Goal: Task Accomplishment & Management: Manage account settings

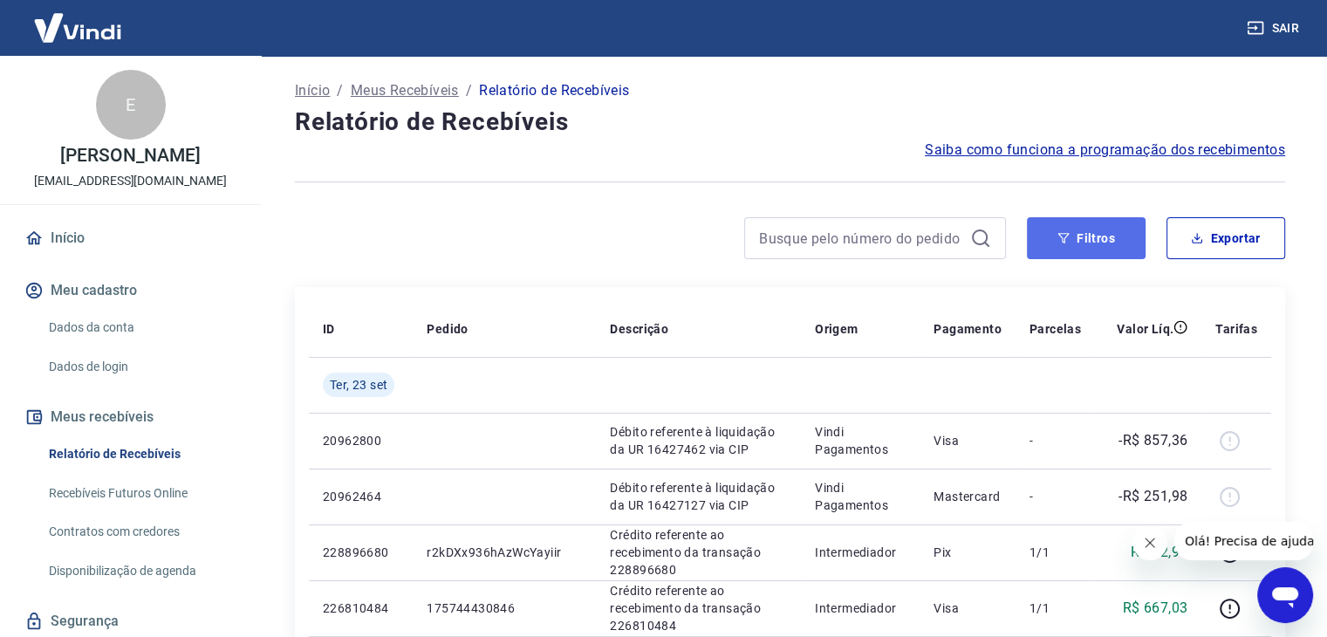
click at [1054, 217] on button "Filtros" at bounding box center [1086, 238] width 119 height 42
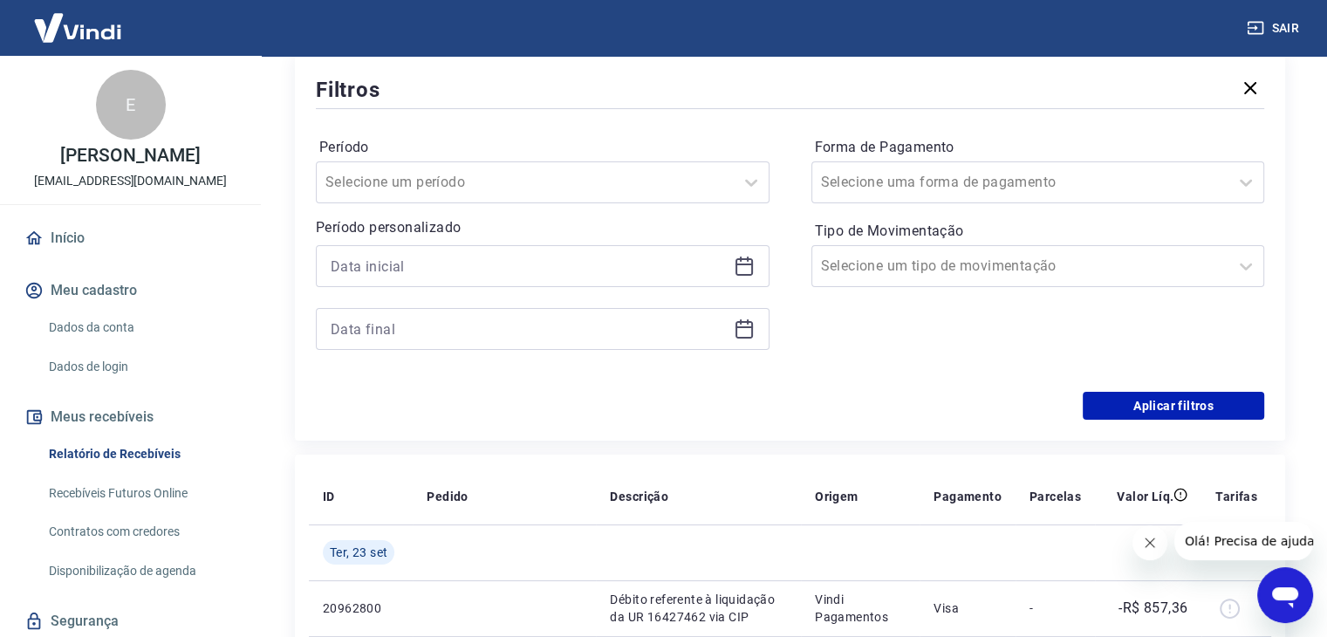
scroll to position [262, 0]
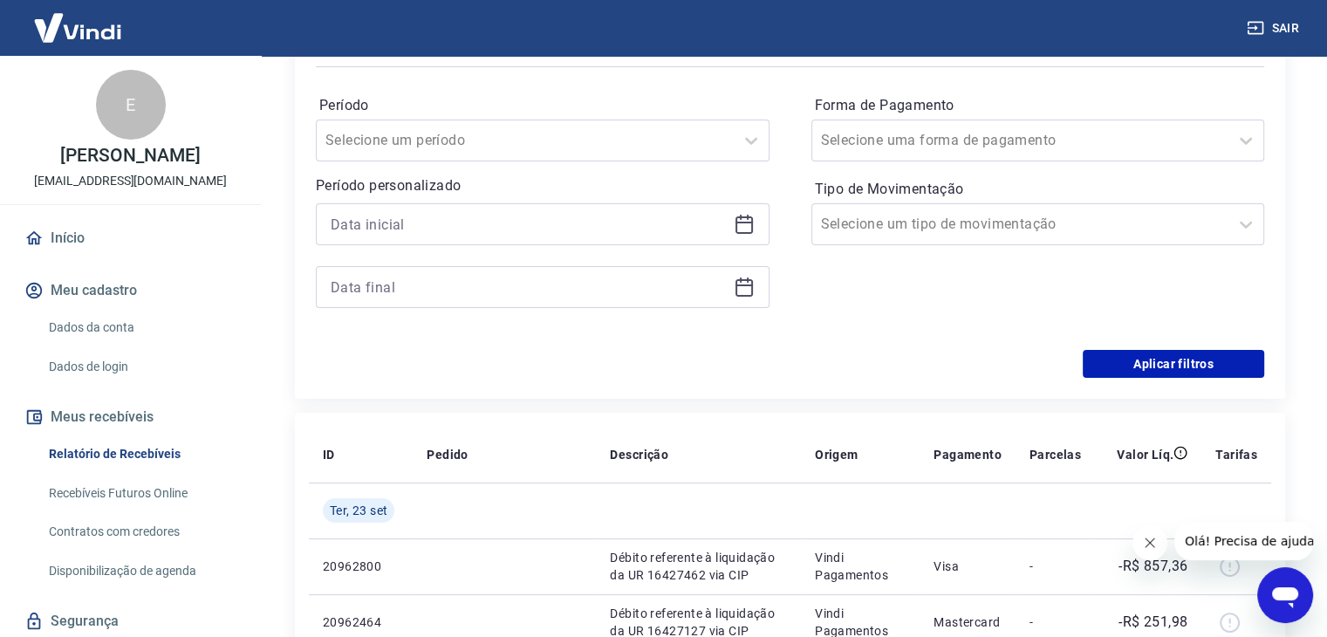
click at [736, 223] on icon at bounding box center [744, 223] width 17 height 2
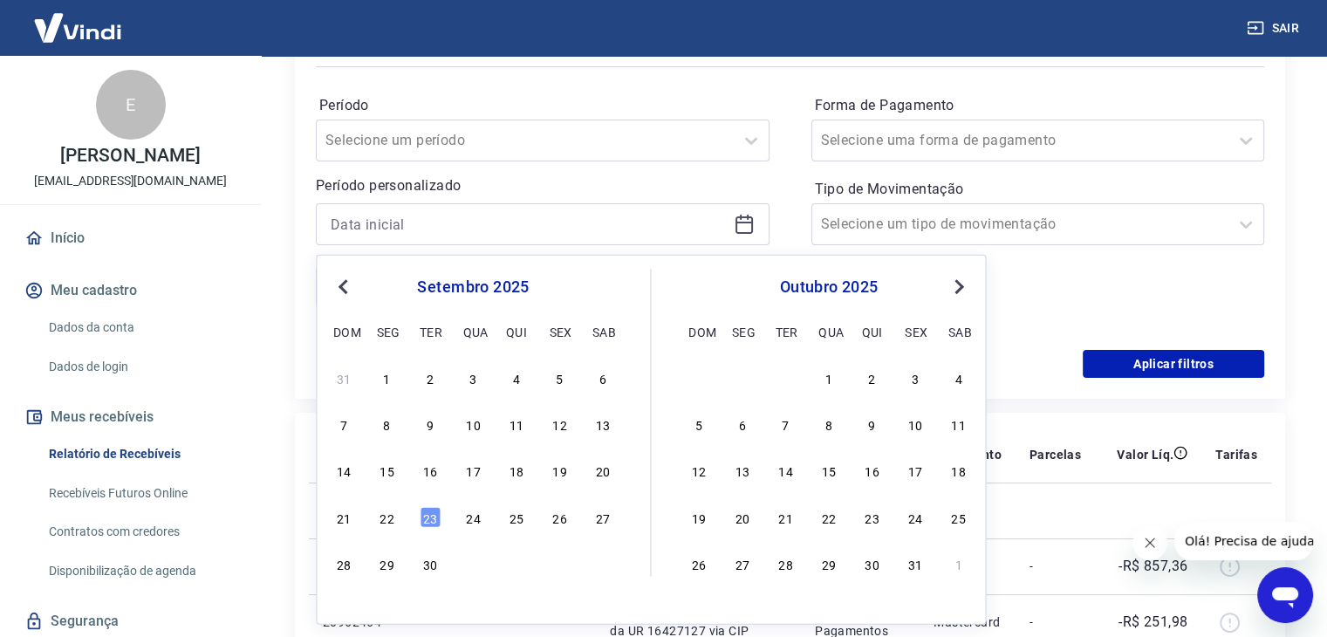
click at [611, 427] on div "13" at bounding box center [603, 424] width 21 height 21
type input "[DATE]"
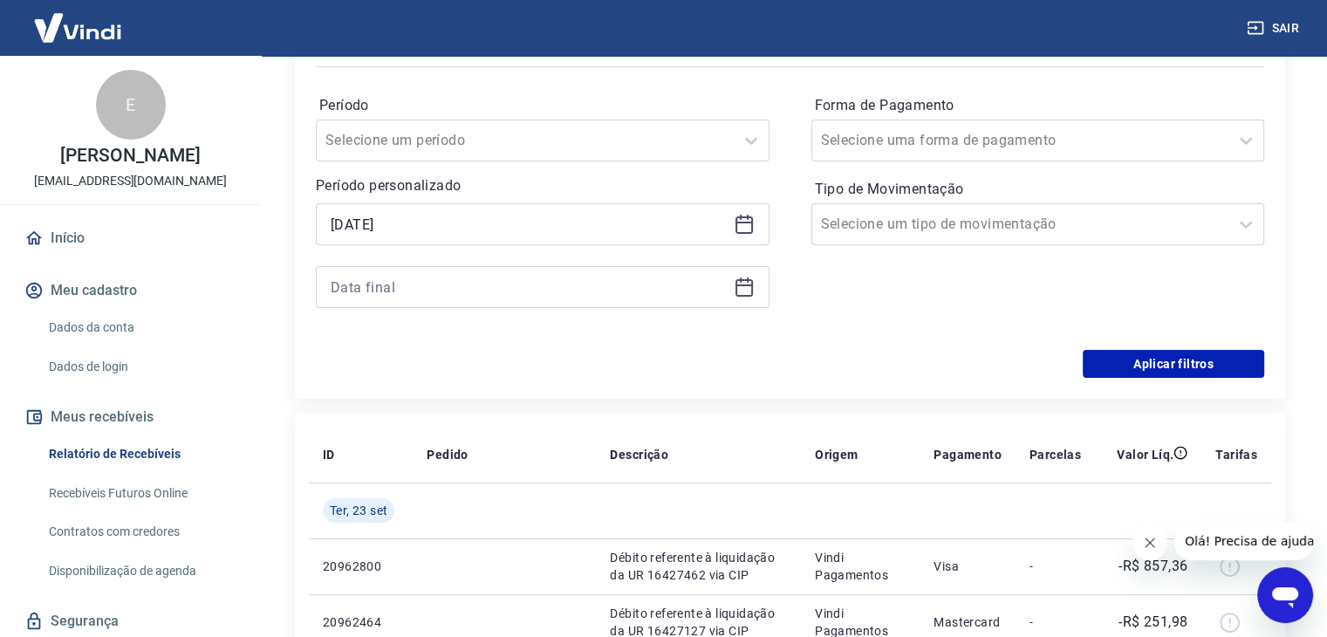
click at [750, 292] on icon at bounding box center [744, 287] width 17 height 17
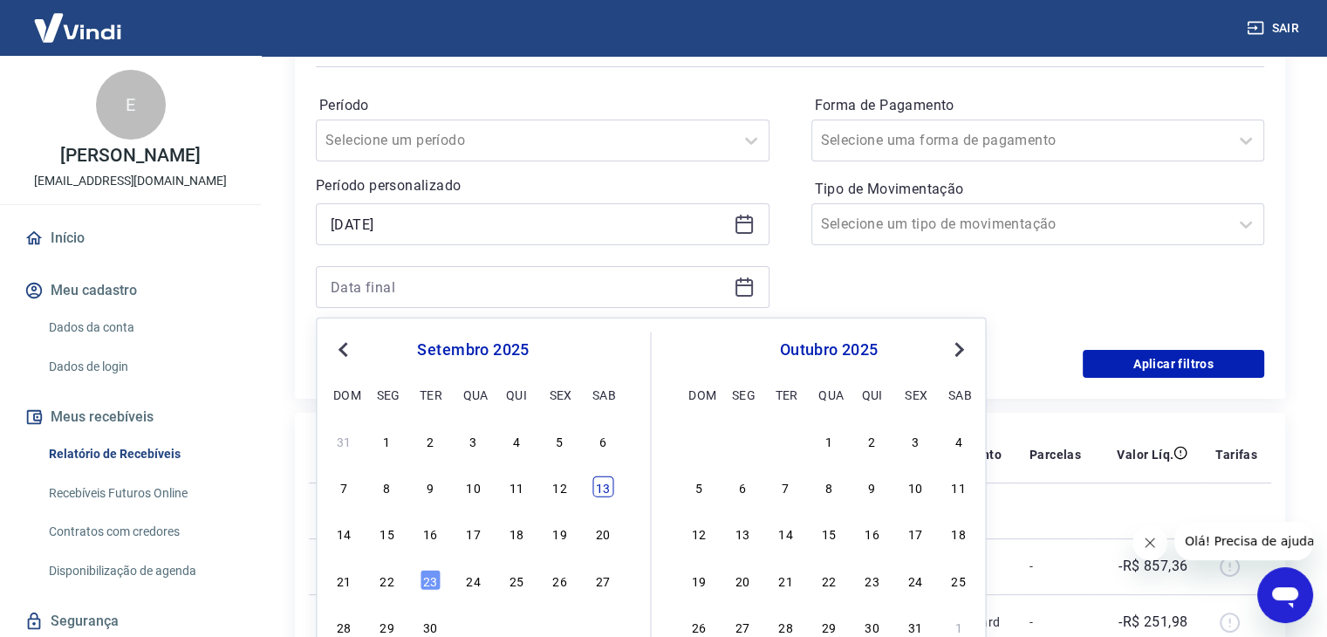
click at [606, 488] on div "13" at bounding box center [603, 486] width 21 height 21
type input "[DATE]"
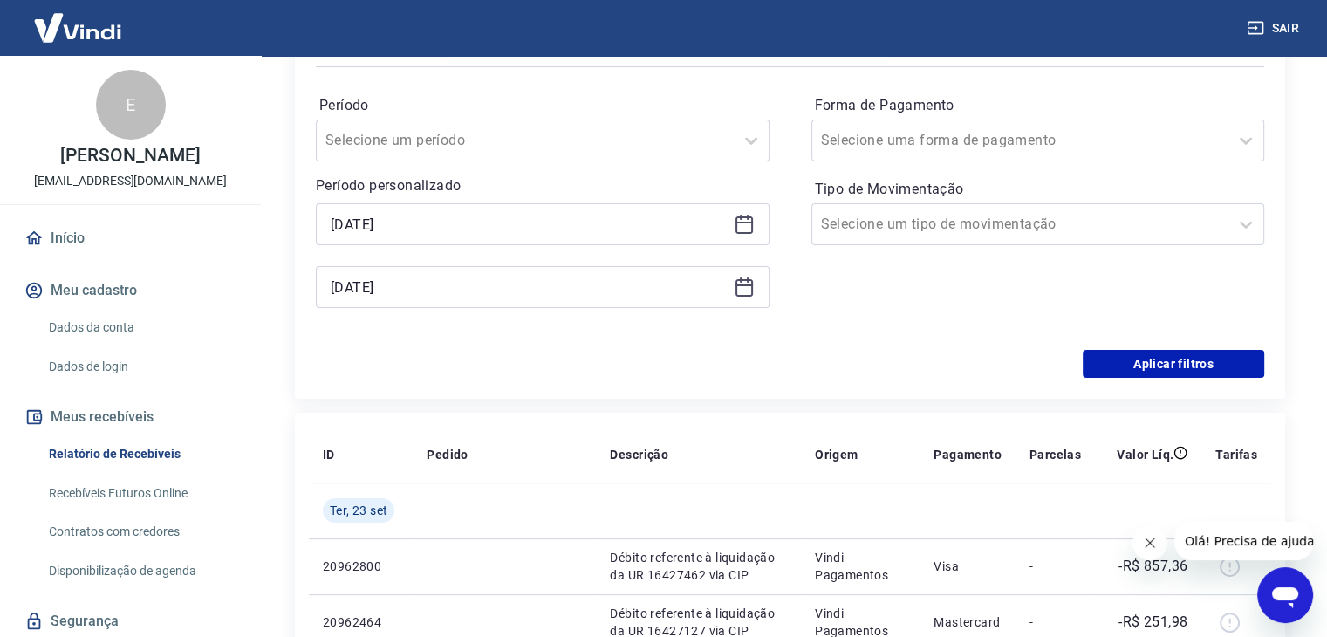
click at [1185, 347] on div "Período Selecione um período Período personalizado Selected date: [DATE] [DATE]…" at bounding box center [790, 210] width 949 height 279
click at [1183, 353] on button "Aplicar filtros" at bounding box center [1174, 364] width 182 height 28
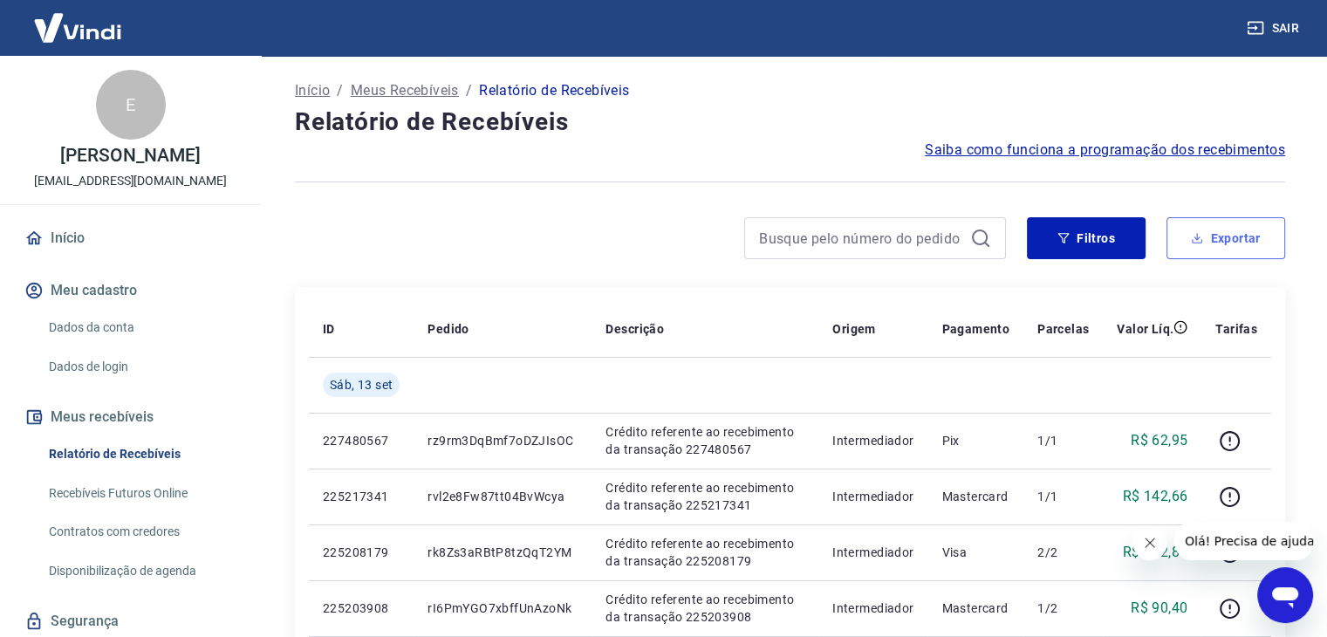
click at [1265, 246] on button "Exportar" at bounding box center [1226, 238] width 119 height 42
type input "[DATE]"
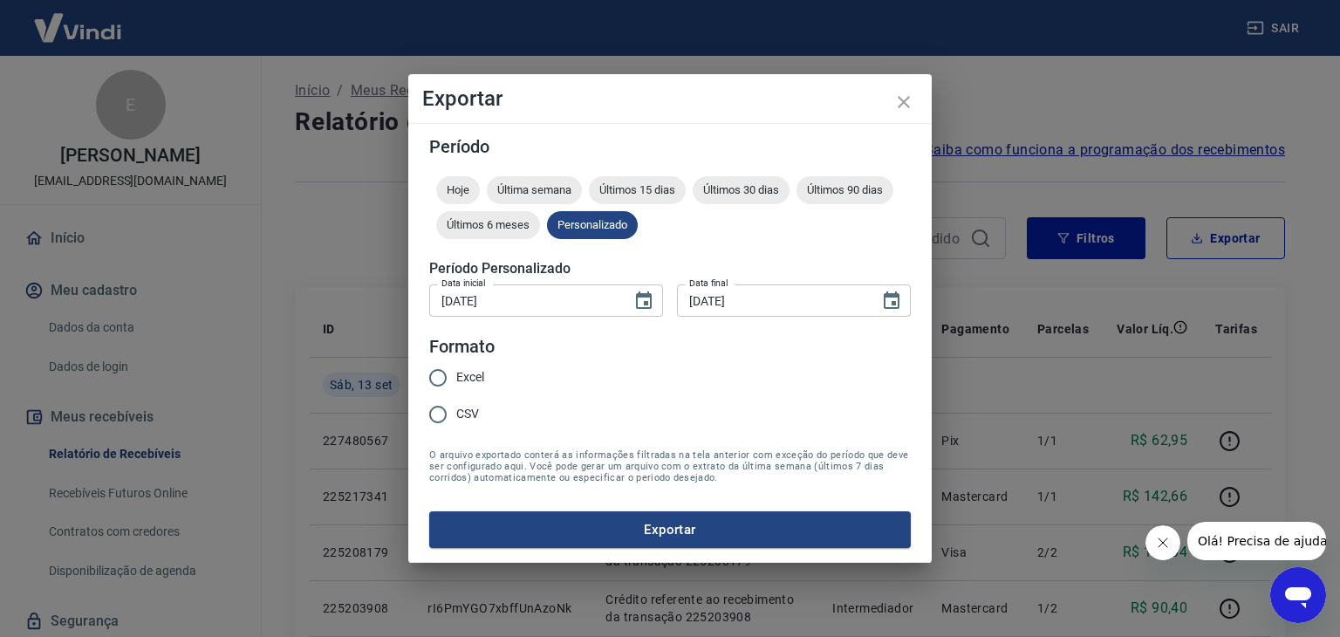
click at [462, 382] on span "Excel" at bounding box center [470, 377] width 28 height 18
click at [456, 382] on input "Excel" at bounding box center [438, 378] width 37 height 37
radio input "true"
click at [485, 521] on button "Exportar" at bounding box center [670, 529] width 482 height 37
